Goal: Task Accomplishment & Management: Manage account settings

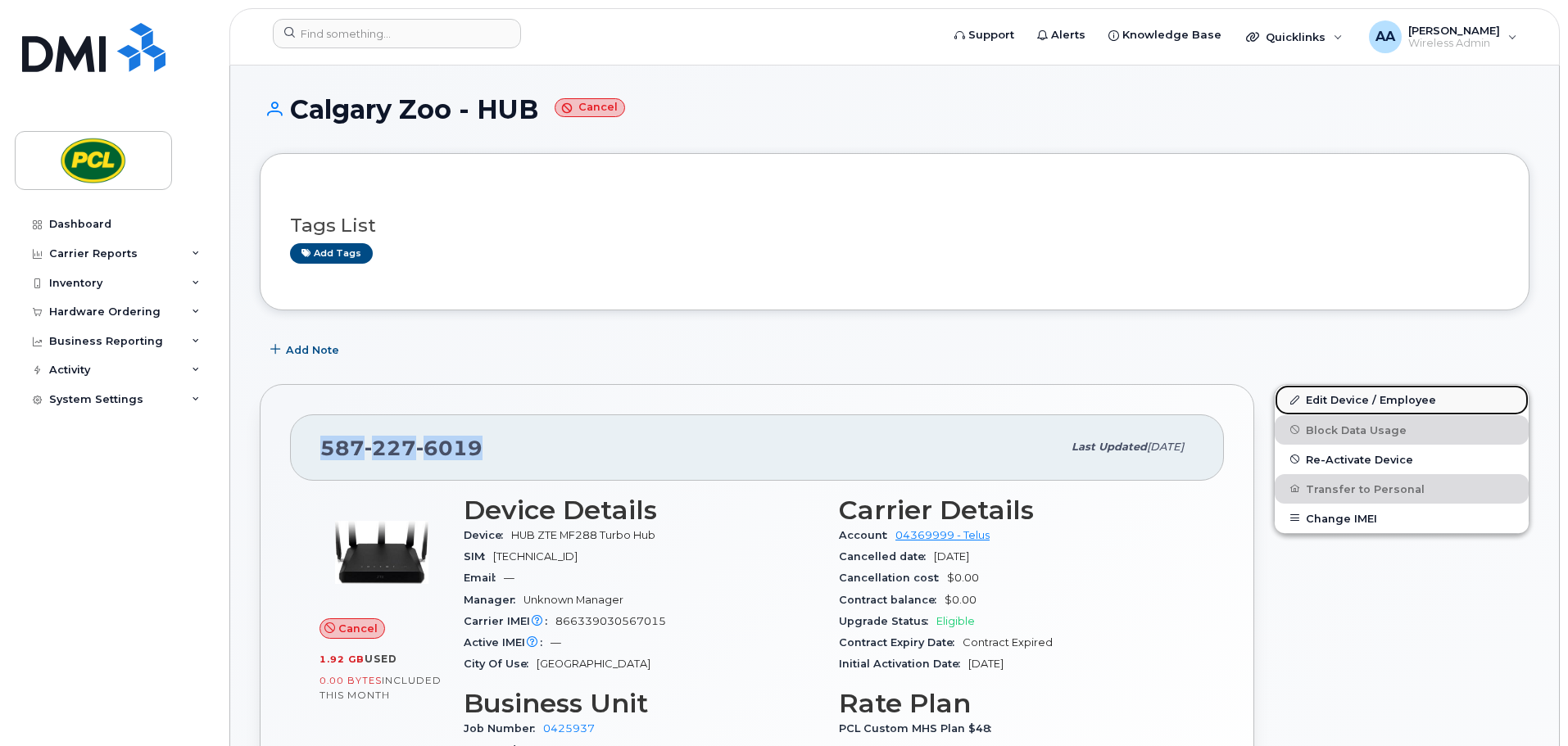
click at [1364, 398] on link "Edit Device / Employee" at bounding box center [1401, 399] width 254 height 30
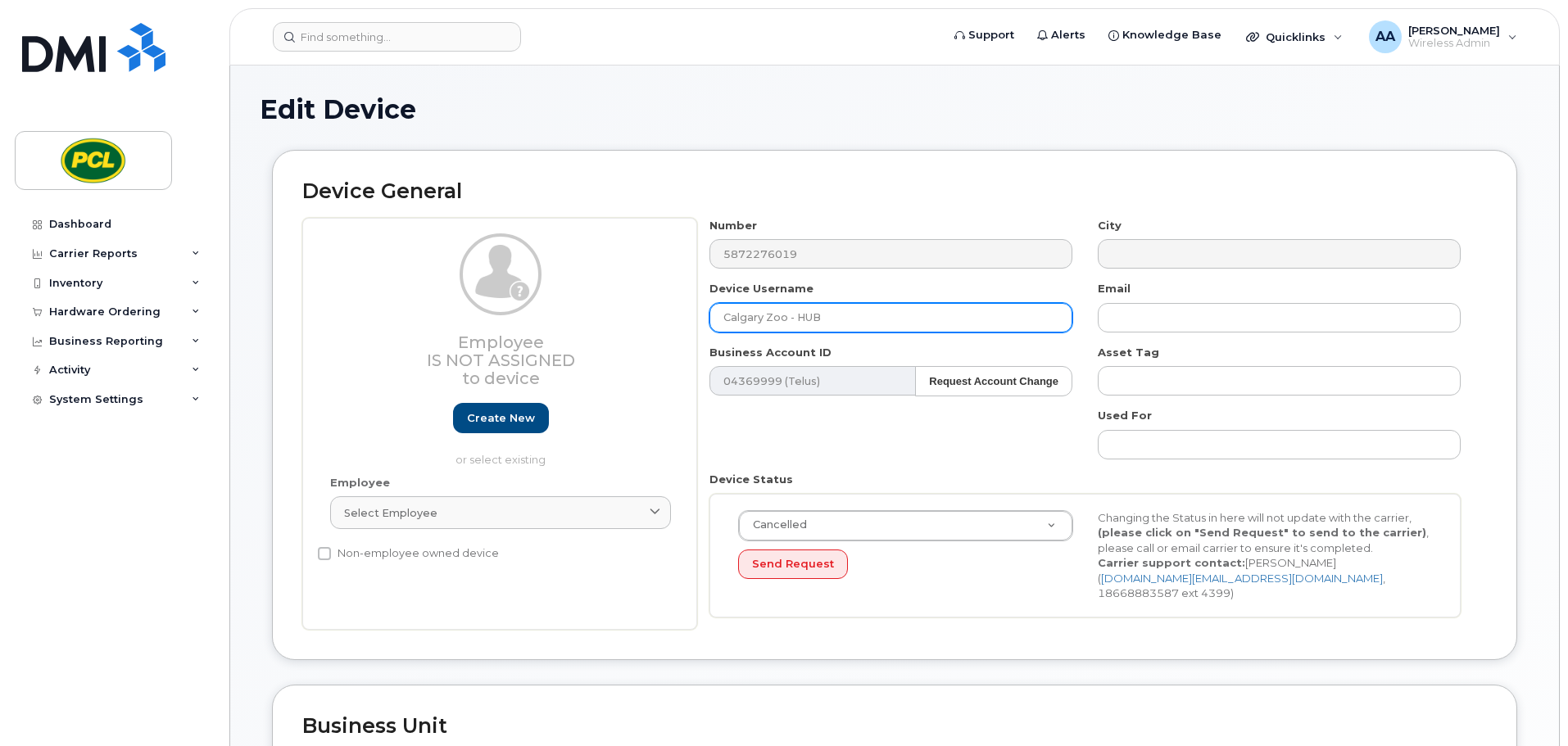
drag, startPoint x: 788, startPoint y: 317, endPoint x: 691, endPoint y: 317, distance: 97.0
click at [691, 317] on div "Employee Is not assigned to device Create new or select existing Employee Selec…" at bounding box center [895, 423] width 1184 height 412
type input "PCL RRDTC - HUB"
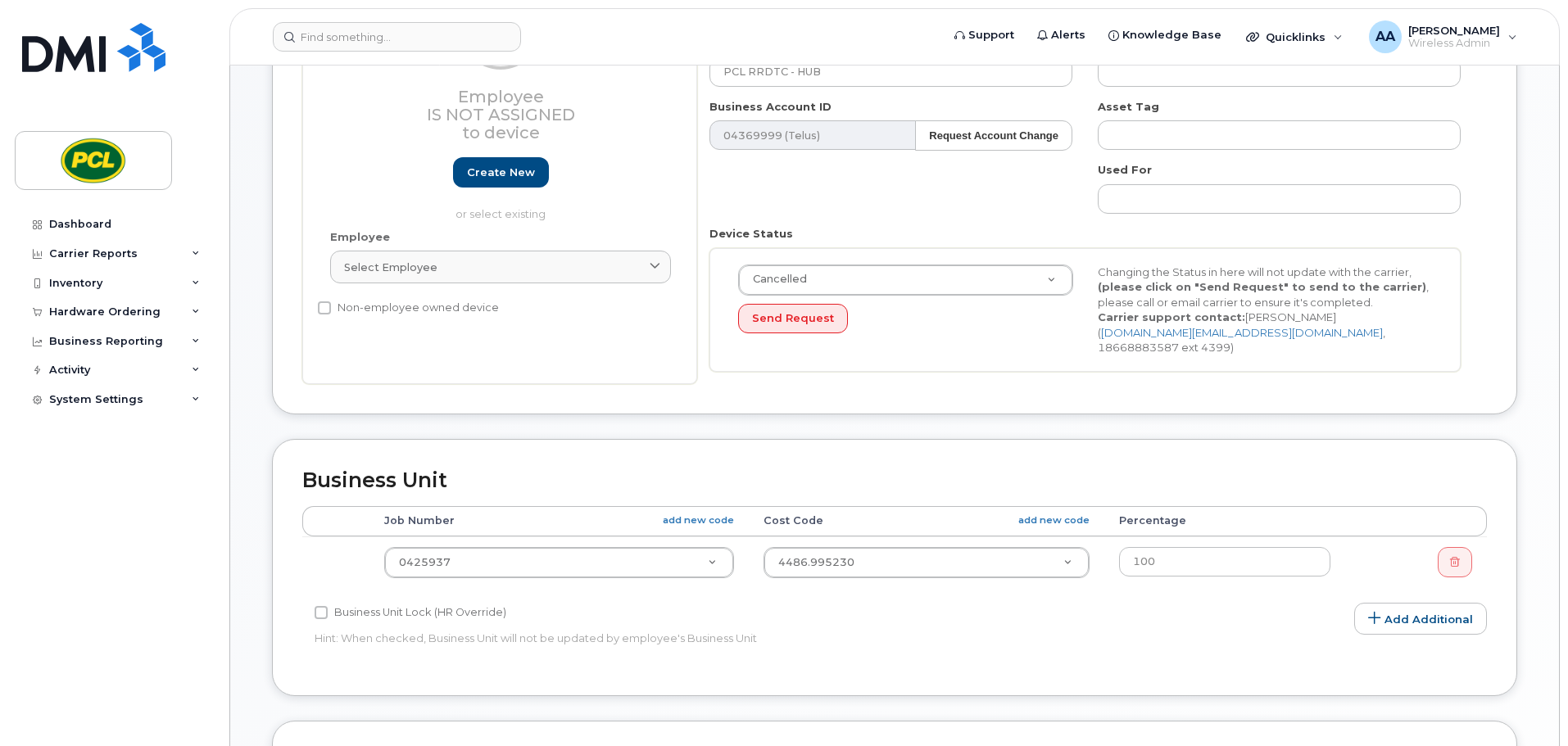
scroll to position [328, 0]
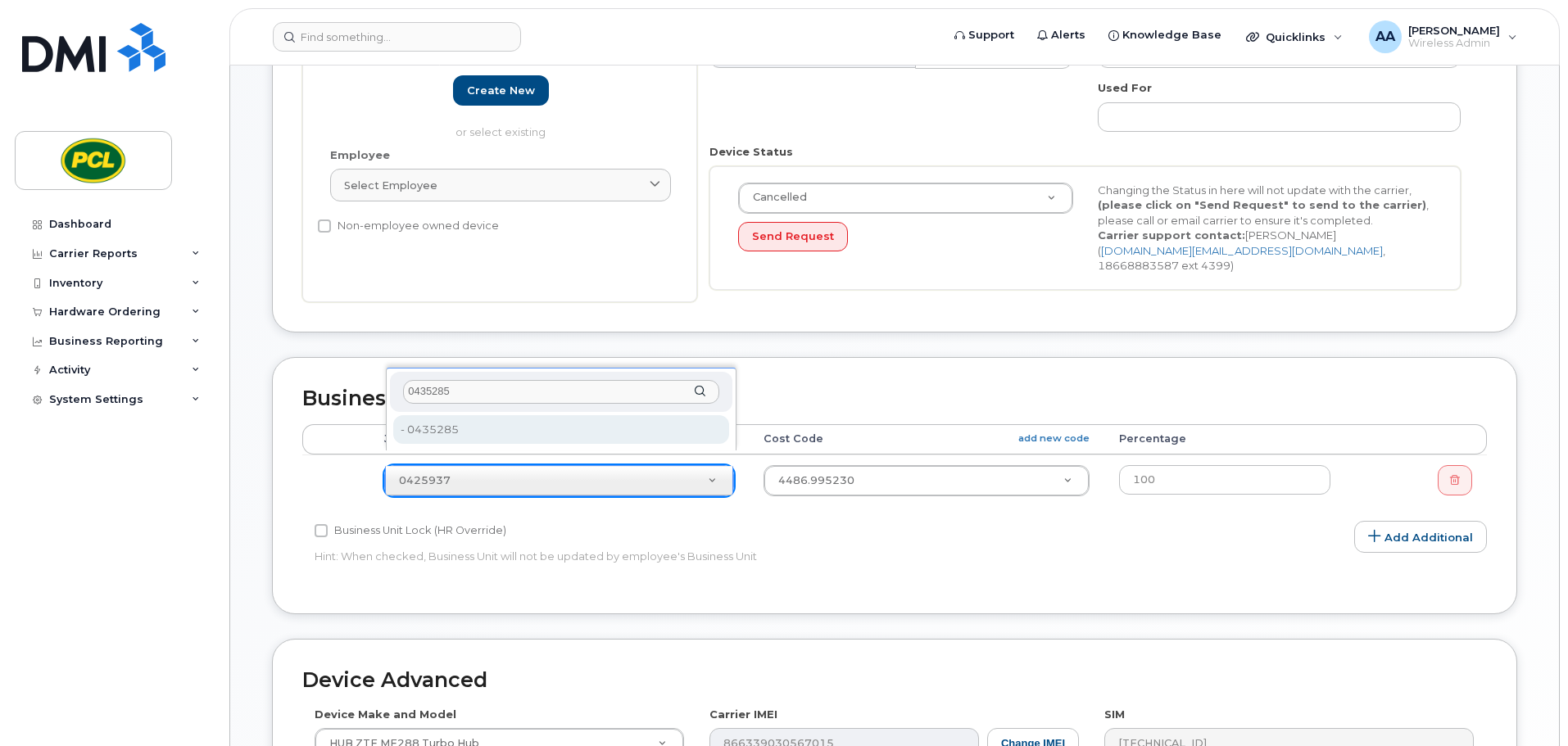
type input "0435285"
type input "2207815"
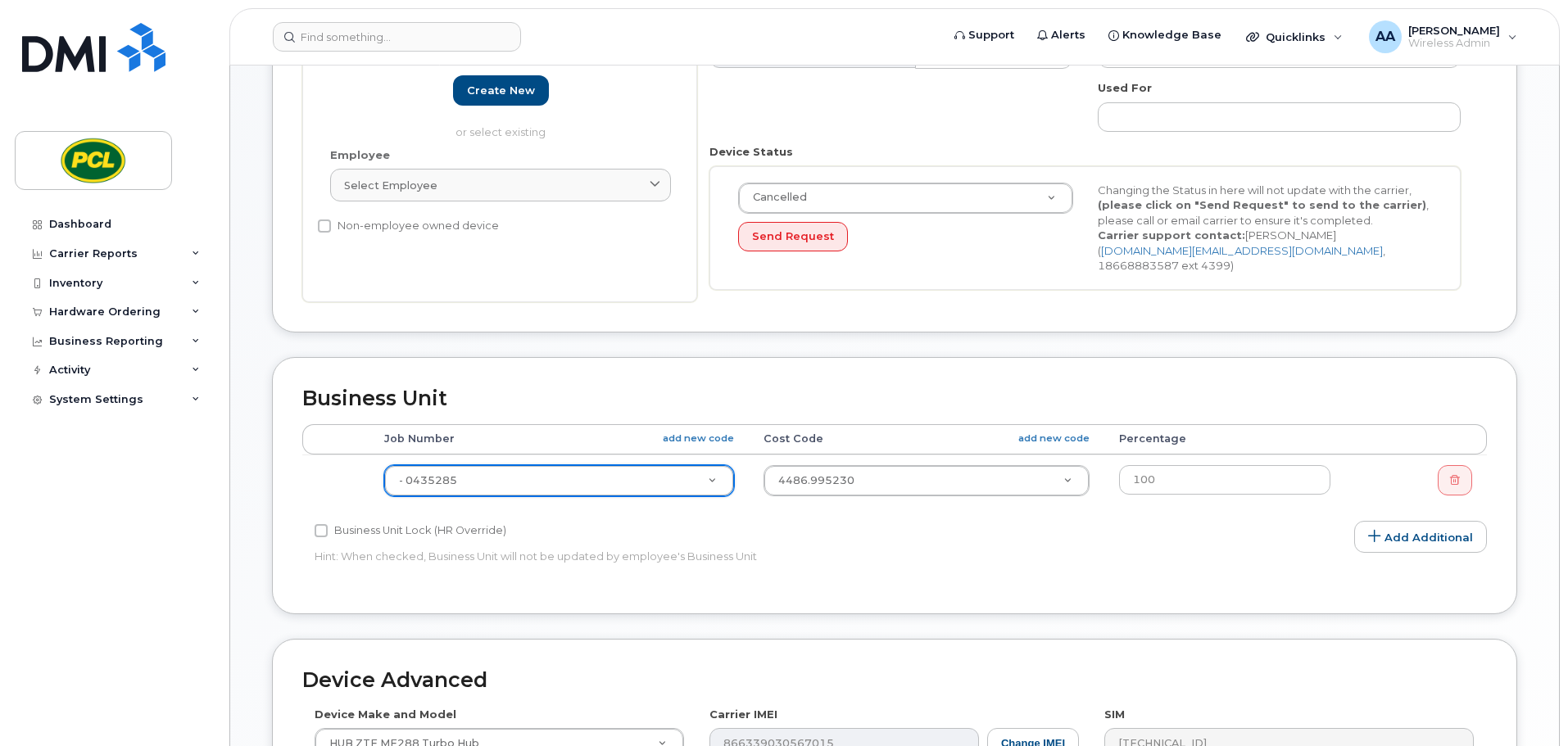
scroll to position [694, 0]
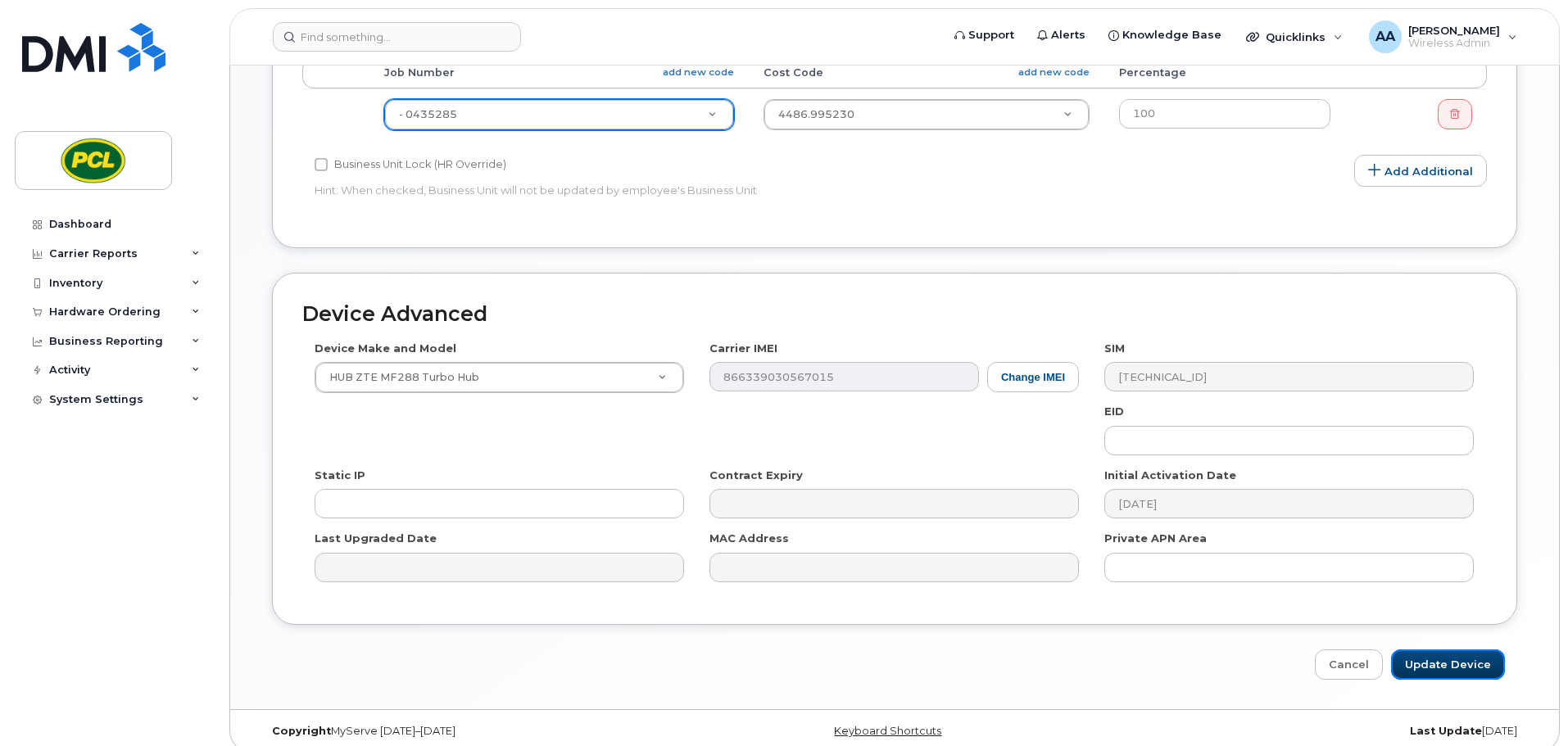
drag, startPoint x: 1464, startPoint y: 650, endPoint x: 1237, endPoint y: 658, distance: 227.1
click at [1464, 650] on input "Update Device" at bounding box center [1448, 664] width 114 height 30
type input "Saving..."
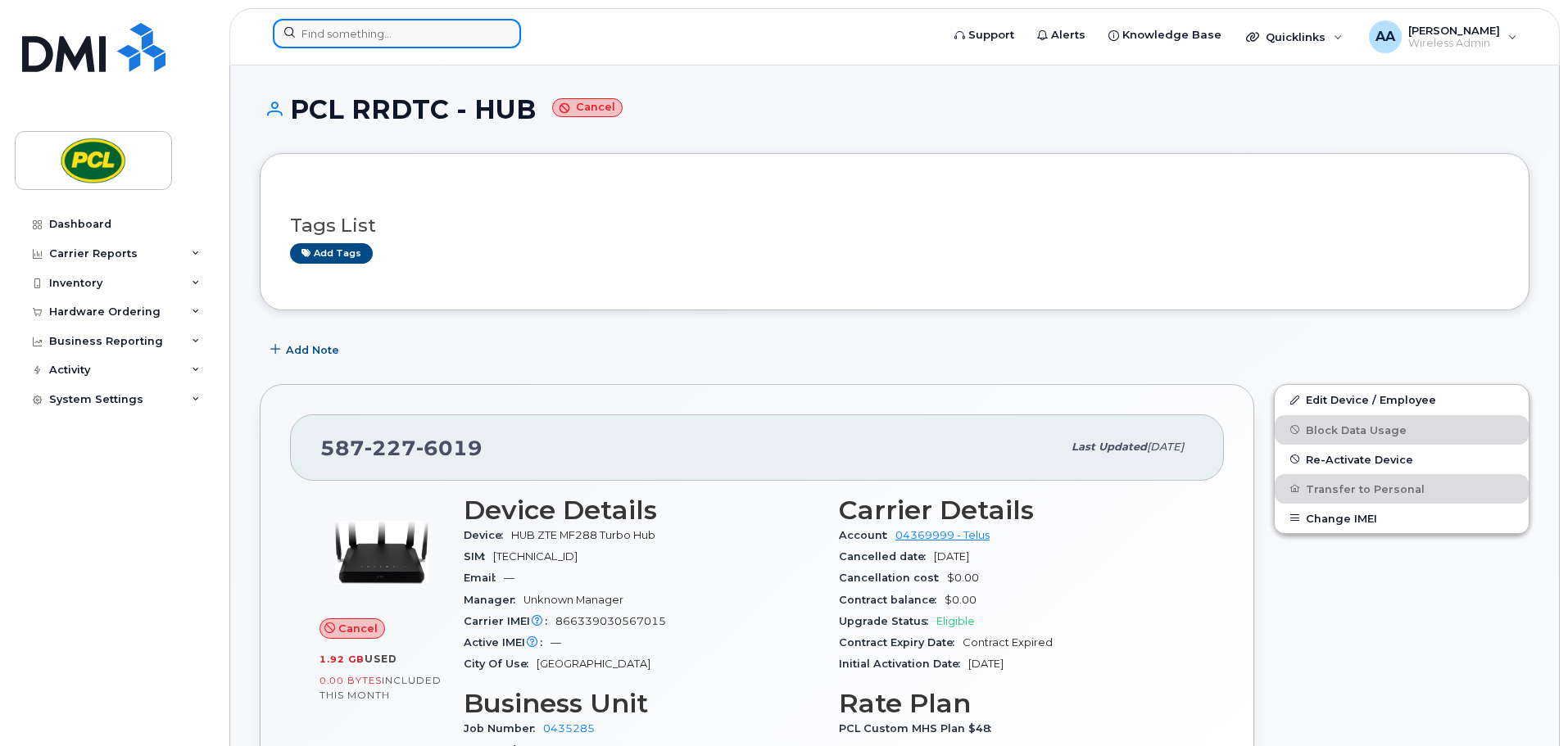
click at [421, 46] on input at bounding box center [396, 34] width 248 height 30
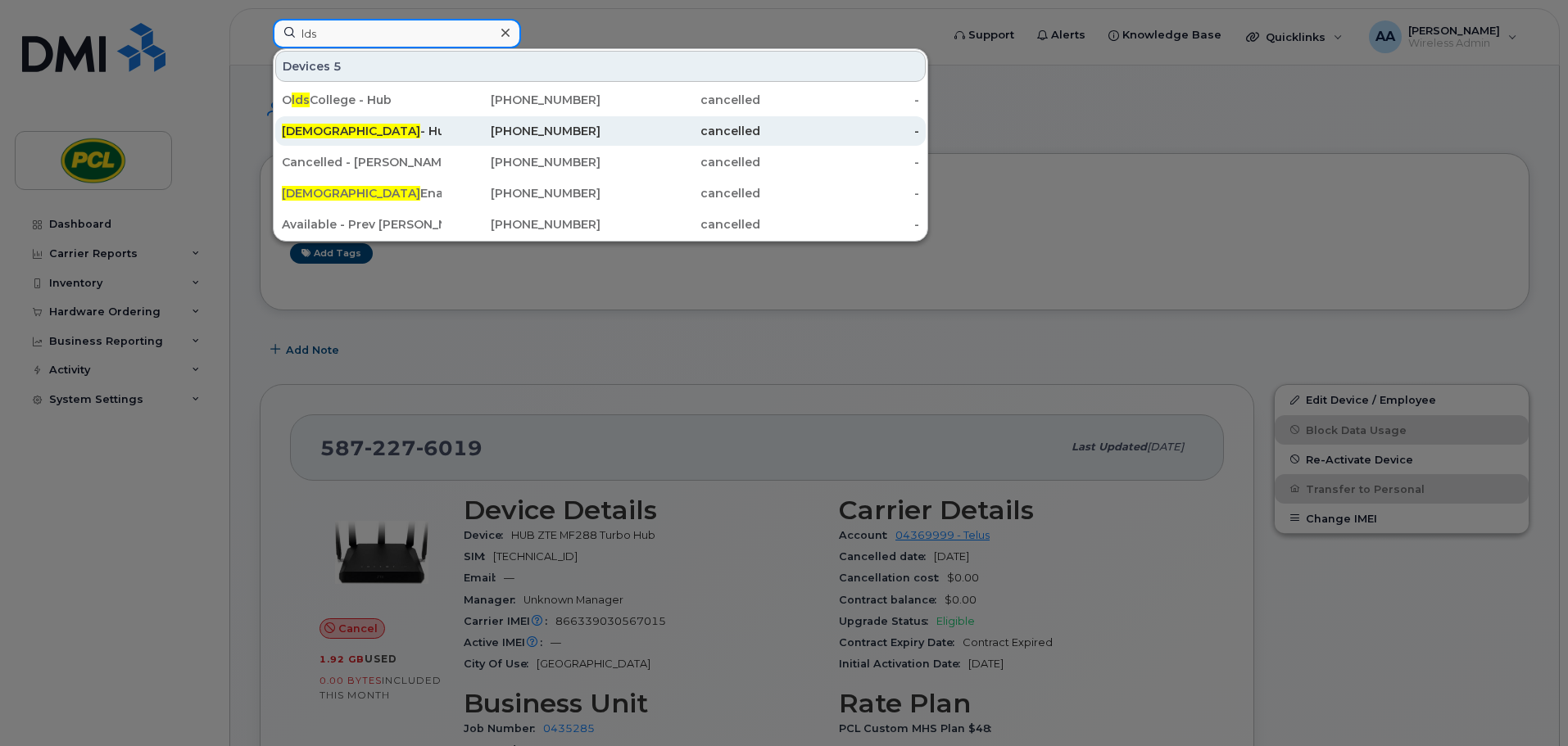
type input "lds"
click at [389, 130] on div "LDS - Hub" at bounding box center [362, 131] width 160 height 16
